Goal: Task Accomplishment & Management: Manage account settings

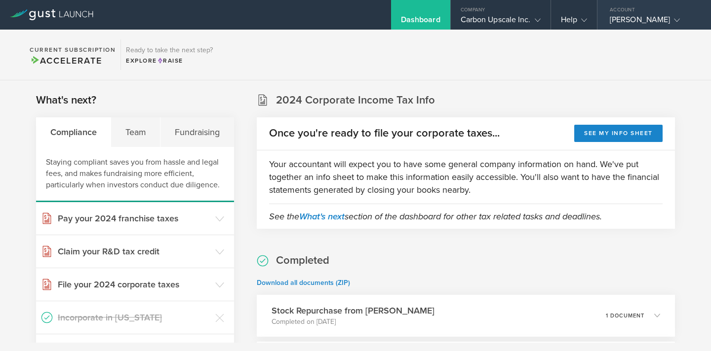
click at [624, 25] on div "[PERSON_NAME]" at bounding box center [652, 22] width 84 height 15
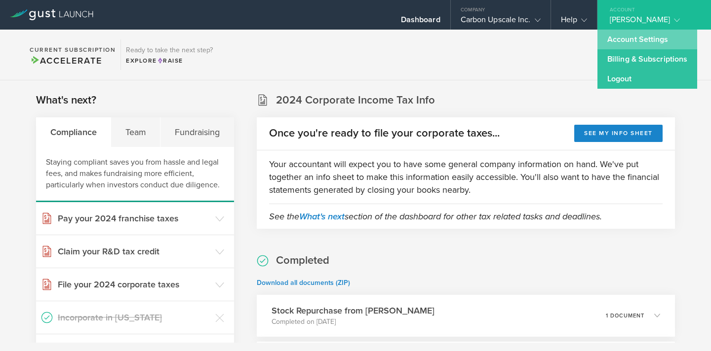
click at [629, 47] on link "Account Settings" at bounding box center [647, 40] width 100 height 20
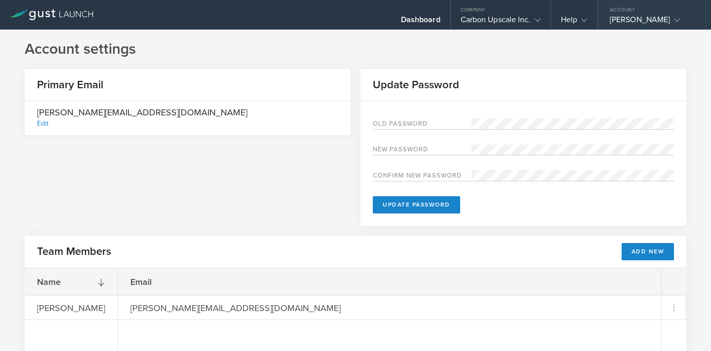
click at [632, 14] on div "Account" at bounding box center [654, 7] width 114 height 15
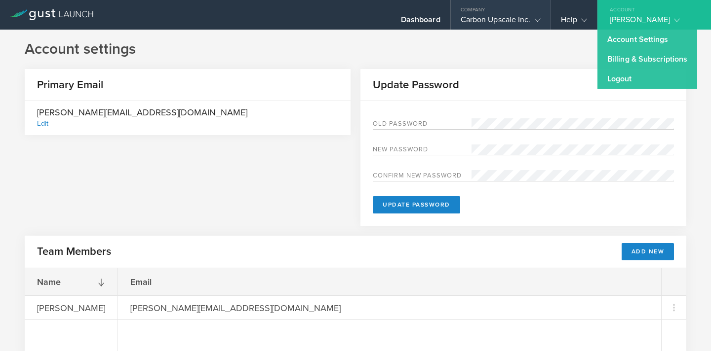
click at [487, 20] on div "Carbon Upscale Inc." at bounding box center [501, 22] width 80 height 15
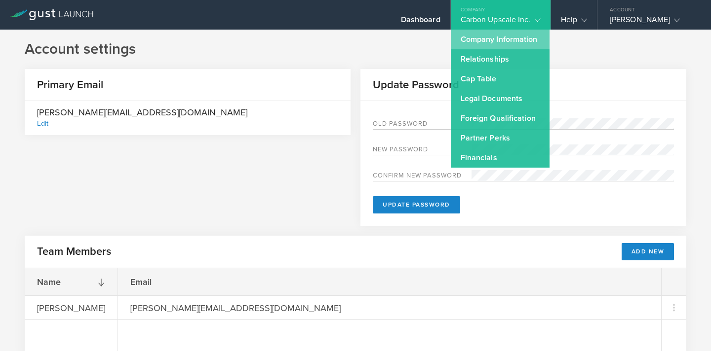
click at [488, 40] on link "Company Information" at bounding box center [500, 40] width 99 height 20
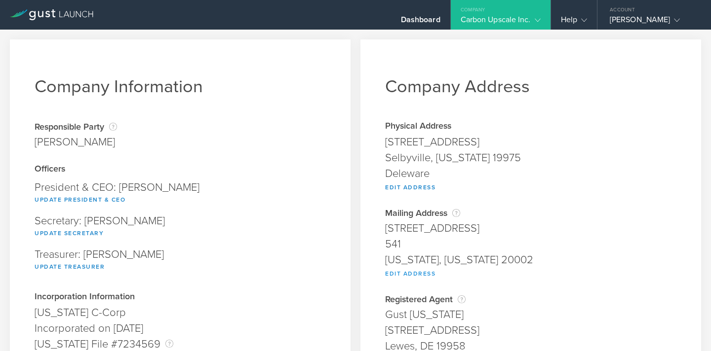
click at [412, 273] on button "Edit Address" at bounding box center [410, 274] width 50 height 12
type input "[STREET_ADDRESS]"
type input "541"
type input "[US_STATE]"
select select "DC"
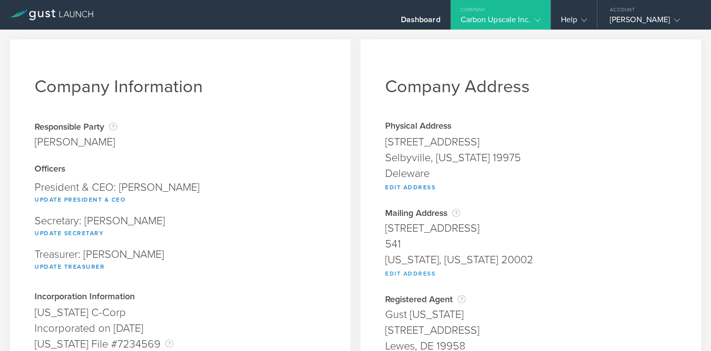
type input "20002"
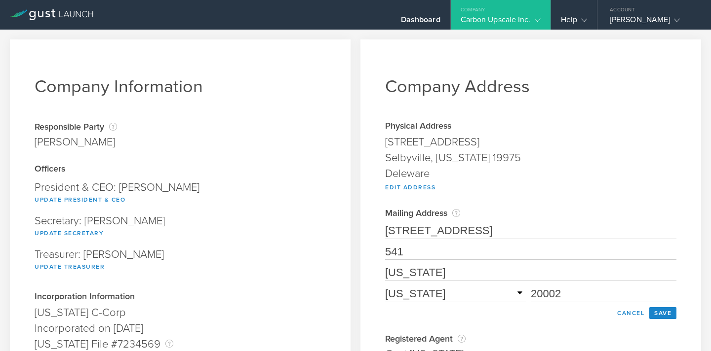
click at [411, 254] on input "541" at bounding box center [530, 252] width 291 height 16
type input "5"
type input "703"
click at [349, 275] on div "Company Information Responsible Party The name of the party responsible for fil…" at bounding box center [180, 252] width 341 height 427
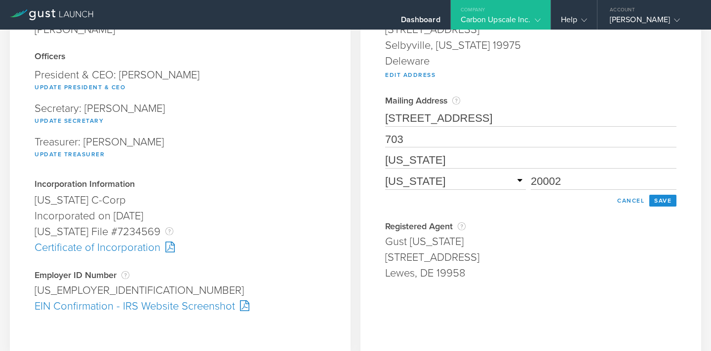
click at [671, 203] on button "Save" at bounding box center [662, 201] width 27 height 12
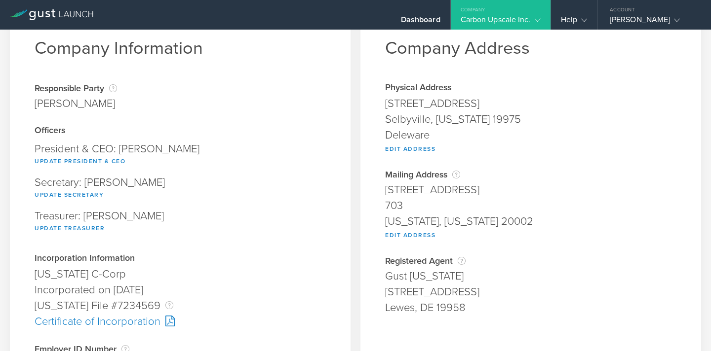
scroll to position [0, 0]
